Goal: Find specific page/section: Find specific page/section

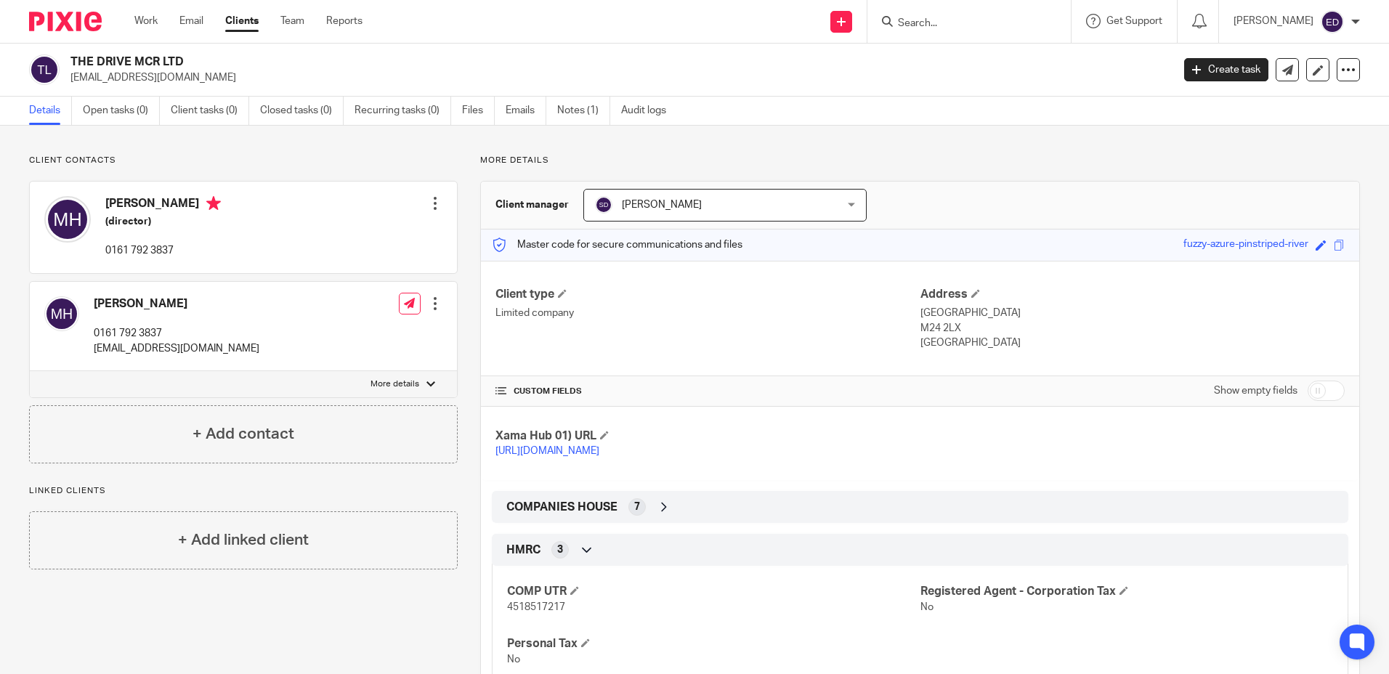
scroll to position [67, 0]
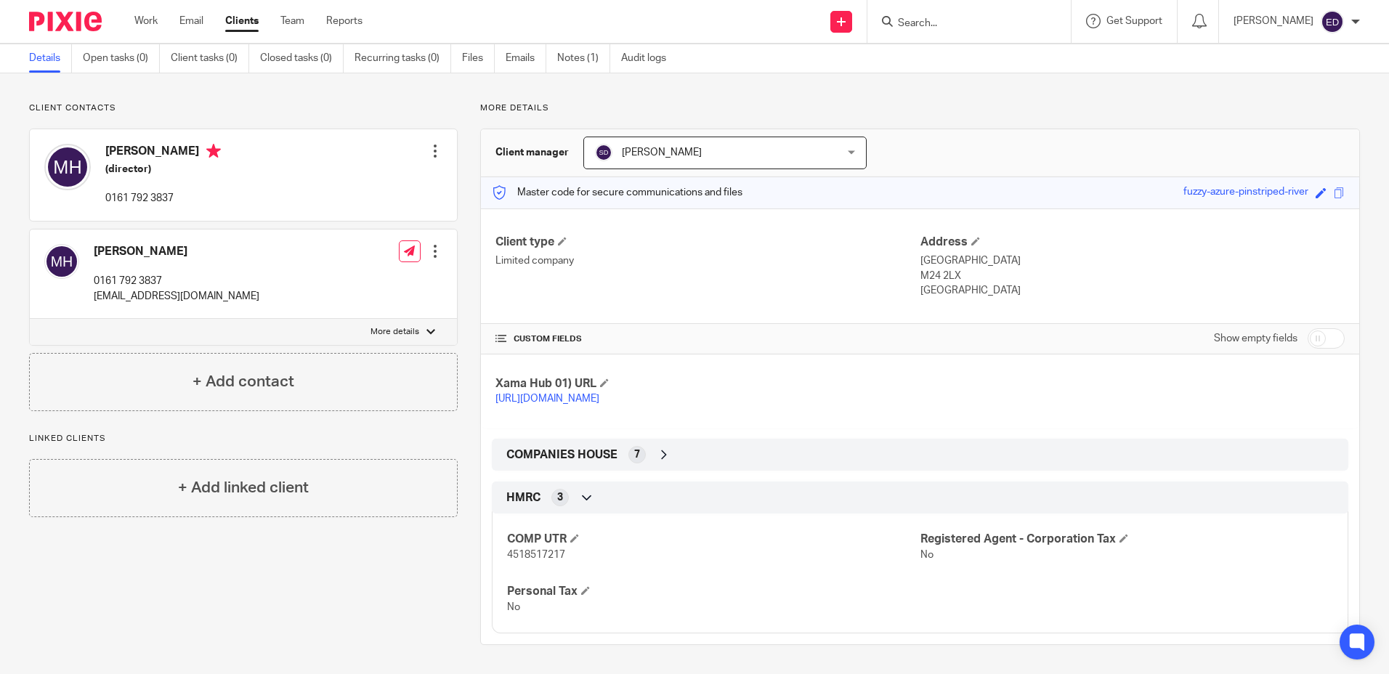
click at [957, 15] on form at bounding box center [974, 21] width 155 height 18
click at [994, 22] on input "Search" at bounding box center [962, 23] width 131 height 13
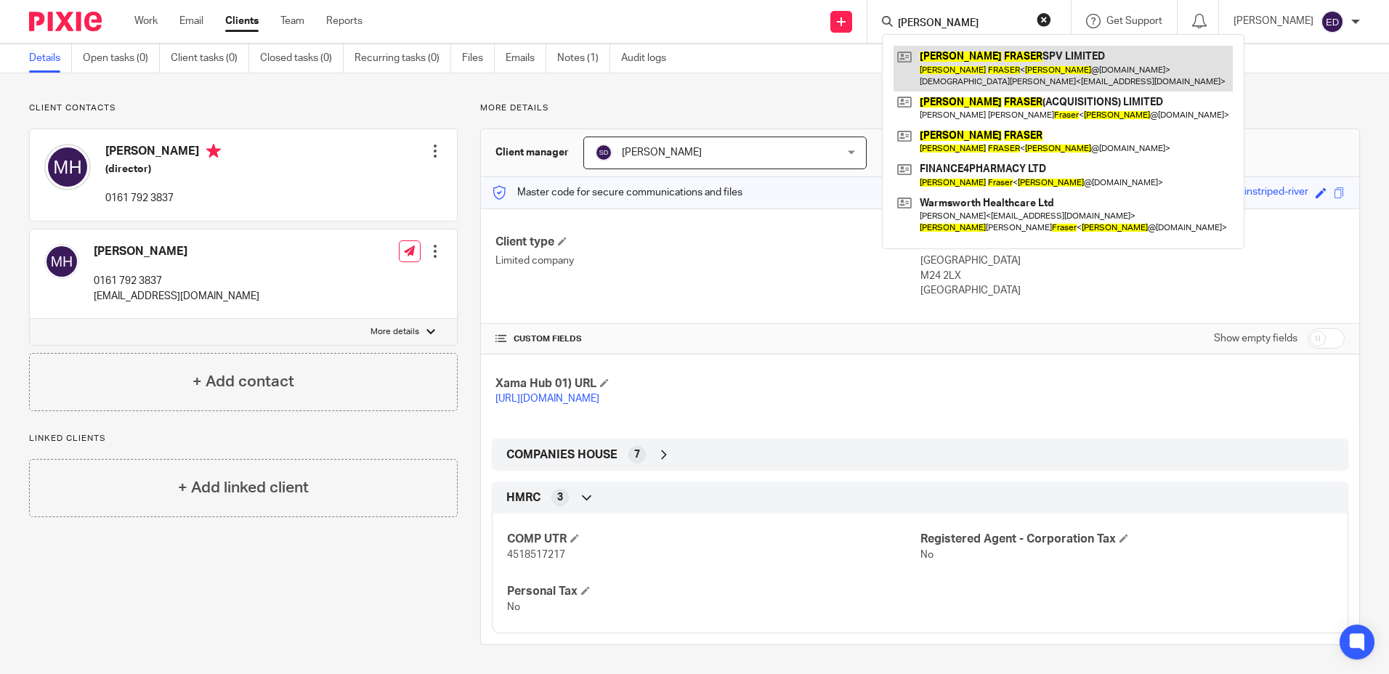
type input "[PERSON_NAME]"
click at [1044, 74] on link at bounding box center [1063, 68] width 339 height 45
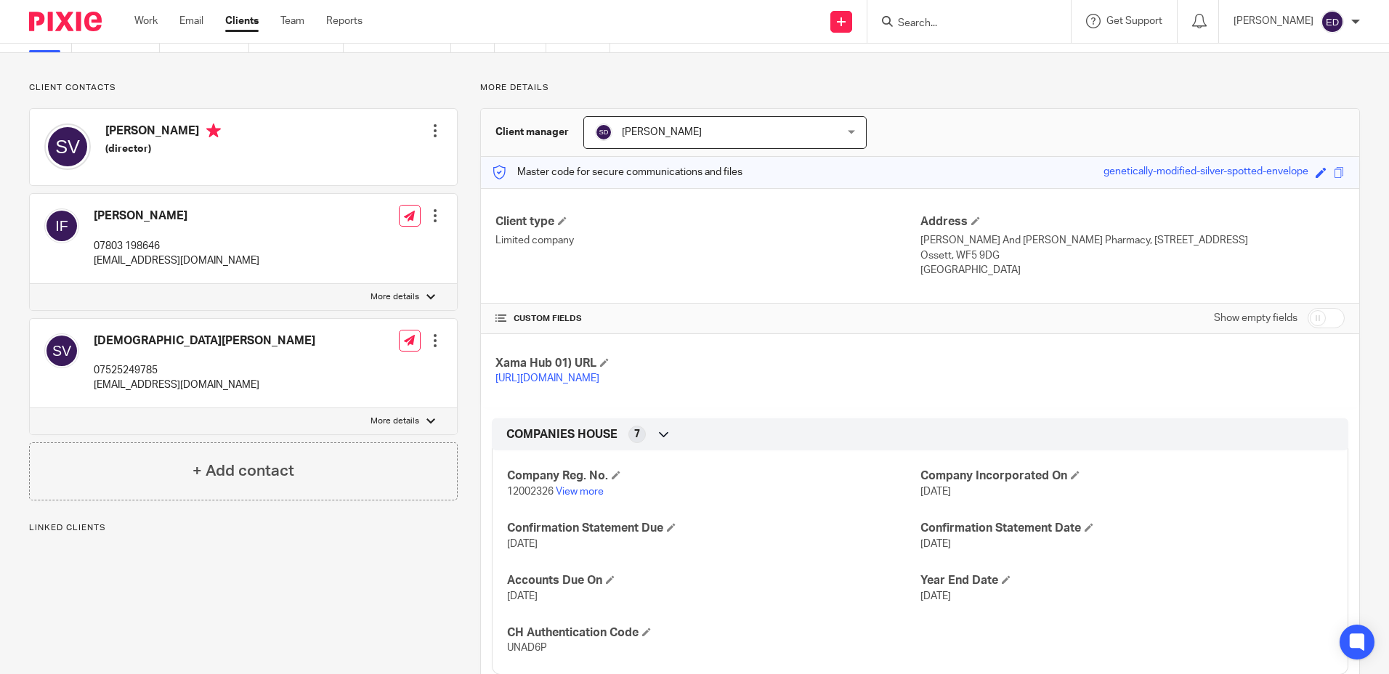
scroll to position [145, 0]
